Goal: Entertainment & Leisure: Browse casually

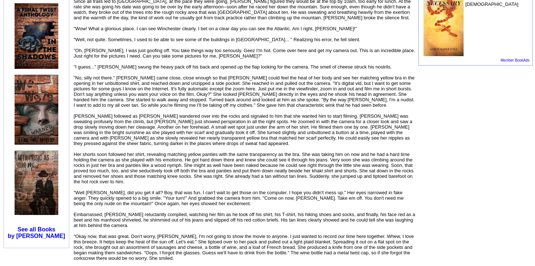
scroll to position [474, 0]
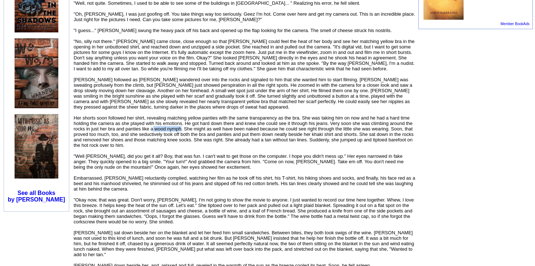
drag, startPoint x: 180, startPoint y: 119, endPoint x: 154, endPoint y: 121, distance: 26.3
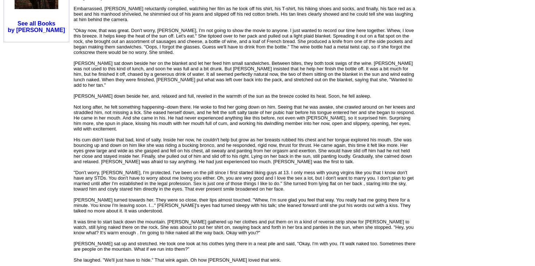
scroll to position [656, 0]
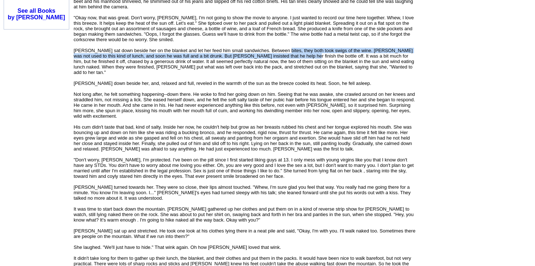
drag, startPoint x: 279, startPoint y: 44, endPoint x: 287, endPoint y: 47, distance: 8.0
click at [287, 47] on font "An excerpt from Chapter 7 of my novel, American Mole. An older woman helps [PER…" at bounding box center [245, 183] width 342 height 1414
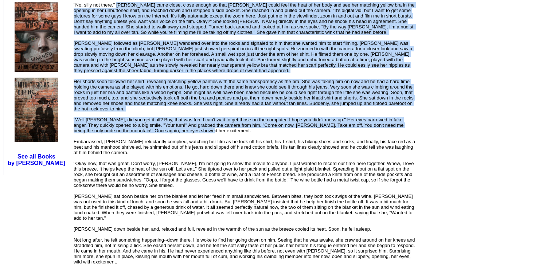
scroll to position [547, 0]
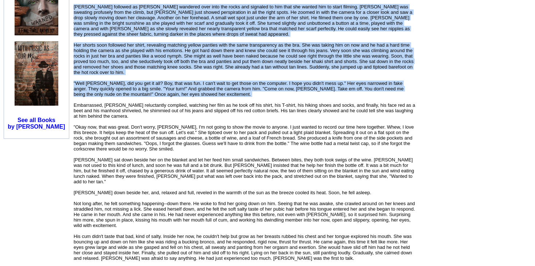
drag, startPoint x: 116, startPoint y: 30, endPoint x: 192, endPoint y: 89, distance: 95.9
copy font "[PERSON_NAME] came close, close enough so that [PERSON_NAME] could feel the hea…"
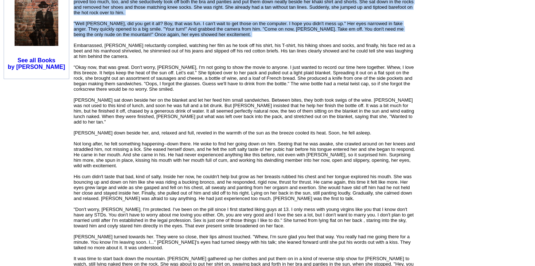
scroll to position [620, 0]
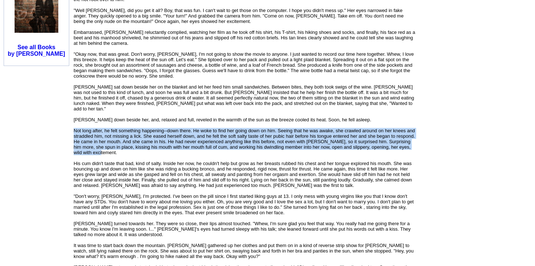
drag, startPoint x: 73, startPoint y: 118, endPoint x: 102, endPoint y: 140, distance: 37.2
click at [102, 140] on td "The Hike (Warning, Erotic) by [PERSON_NAME] [DATE] Rated " R " by the Author. R…" at bounding box center [245, 184] width 344 height 1485
copy font "Not long after, he felt something happening--down there. He woke to find her go…"
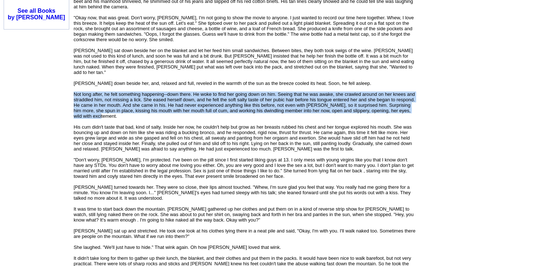
click at [104, 105] on div "An excerpt from Chapter 7 of my novel, American Mole. An older woman helps [PER…" at bounding box center [245, 179] width 342 height 1422
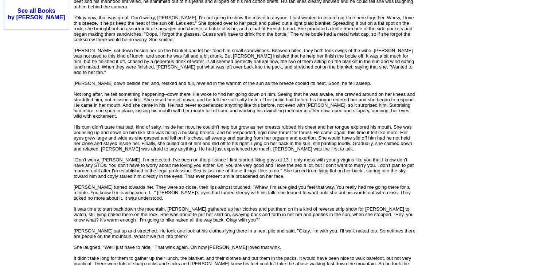
scroll to position [693, 0]
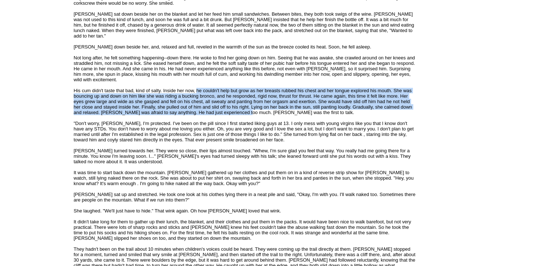
drag, startPoint x: 196, startPoint y: 76, endPoint x: 245, endPoint y: 102, distance: 55.4
click at [245, 102] on font "[PERSON_NAME] had just finished his shower and come up to the kitchen to the sm…" at bounding box center [245, 150] width 342 height 1405
copy font "he couldn't help but grow as her breasts rubbed his chest and her tongue explor…"
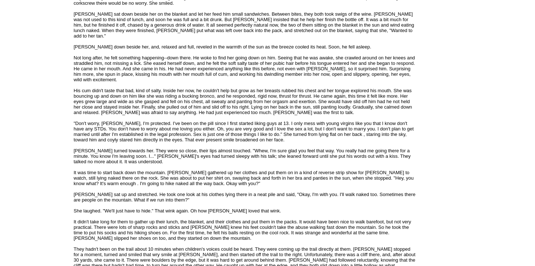
click at [63, 116] on td "[PERSON_NAME] Follow Me · Contact Me · Success story · Books · Articles · Poetr…" at bounding box center [36, 260] width 71 height 1784
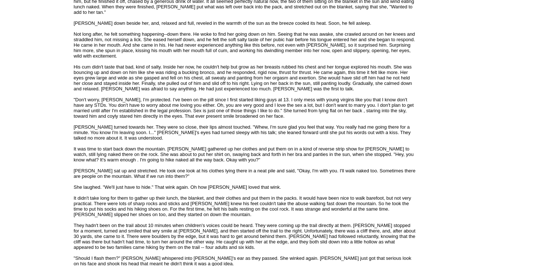
scroll to position [729, 0]
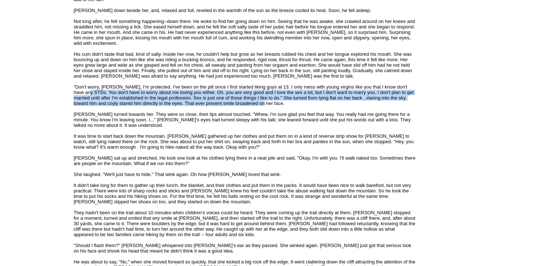
drag, startPoint x: 249, startPoint y: 90, endPoint x: 74, endPoint y: 81, distance: 175.2
click at [74, 81] on font "An excerpt from Chapter 7 of my novel, American Mole. An older woman helps [PER…" at bounding box center [245, 110] width 342 height 1414
copy font "You don't have to worry about me loving you either. Oh, you are very good and I…"
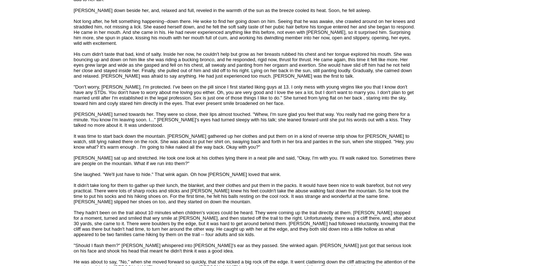
click at [57, 128] on td "[PERSON_NAME] Follow Me · Contact Me · Success story · Books · Articles · Poetr…" at bounding box center [36, 224] width 71 height 1784
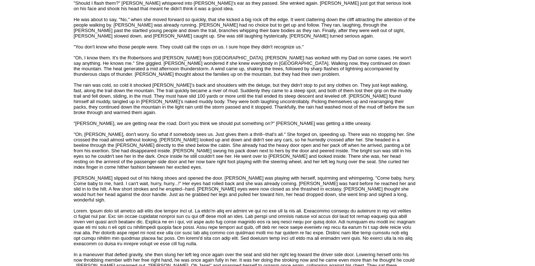
scroll to position [984, 0]
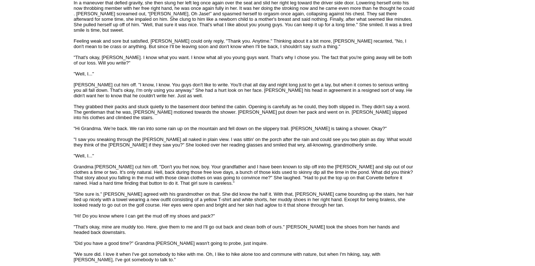
scroll to position [1130, 0]
